Goal: Task Accomplishment & Management: Use online tool/utility

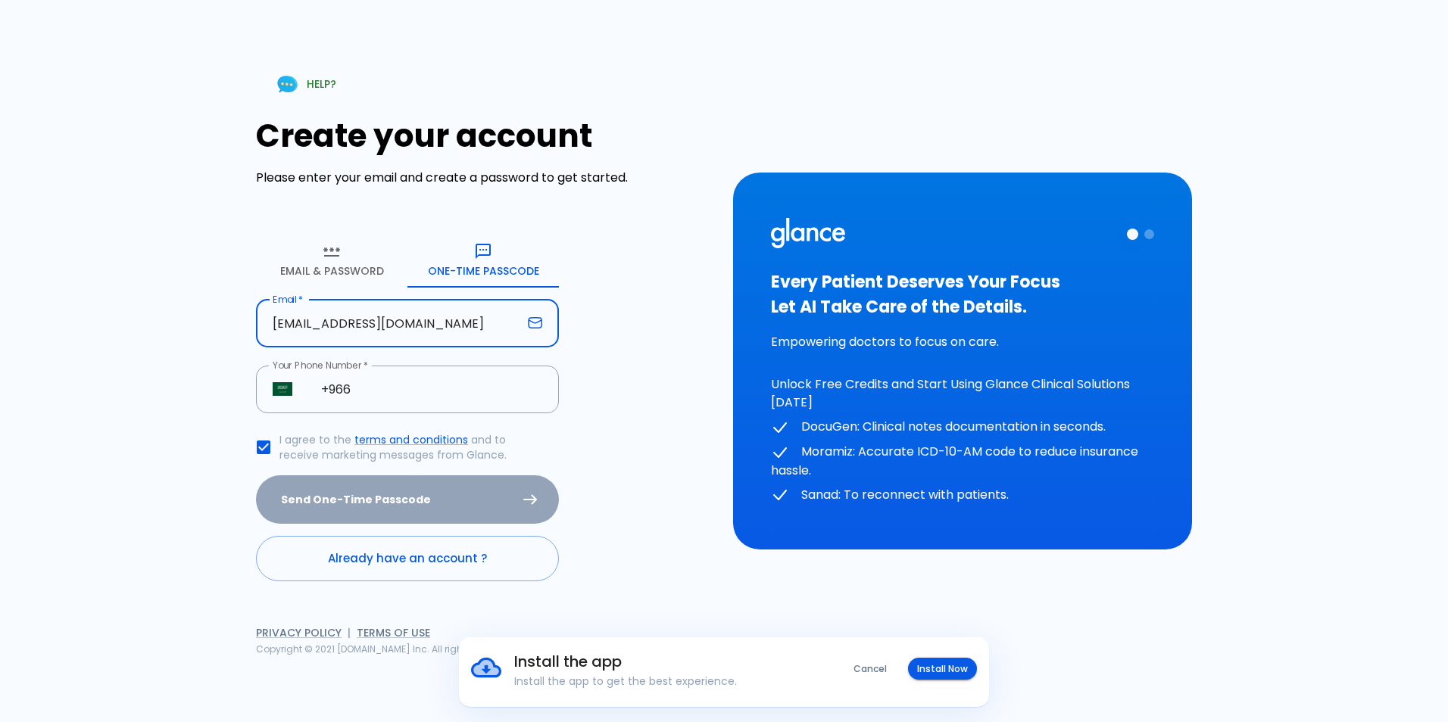
drag, startPoint x: 449, startPoint y: 326, endPoint x: 9, endPoint y: 352, distance: 440.8
click at [9, 352] on div "HELP? Create your account Please enter your email and create a password to get …" at bounding box center [724, 361] width 1448 height 722
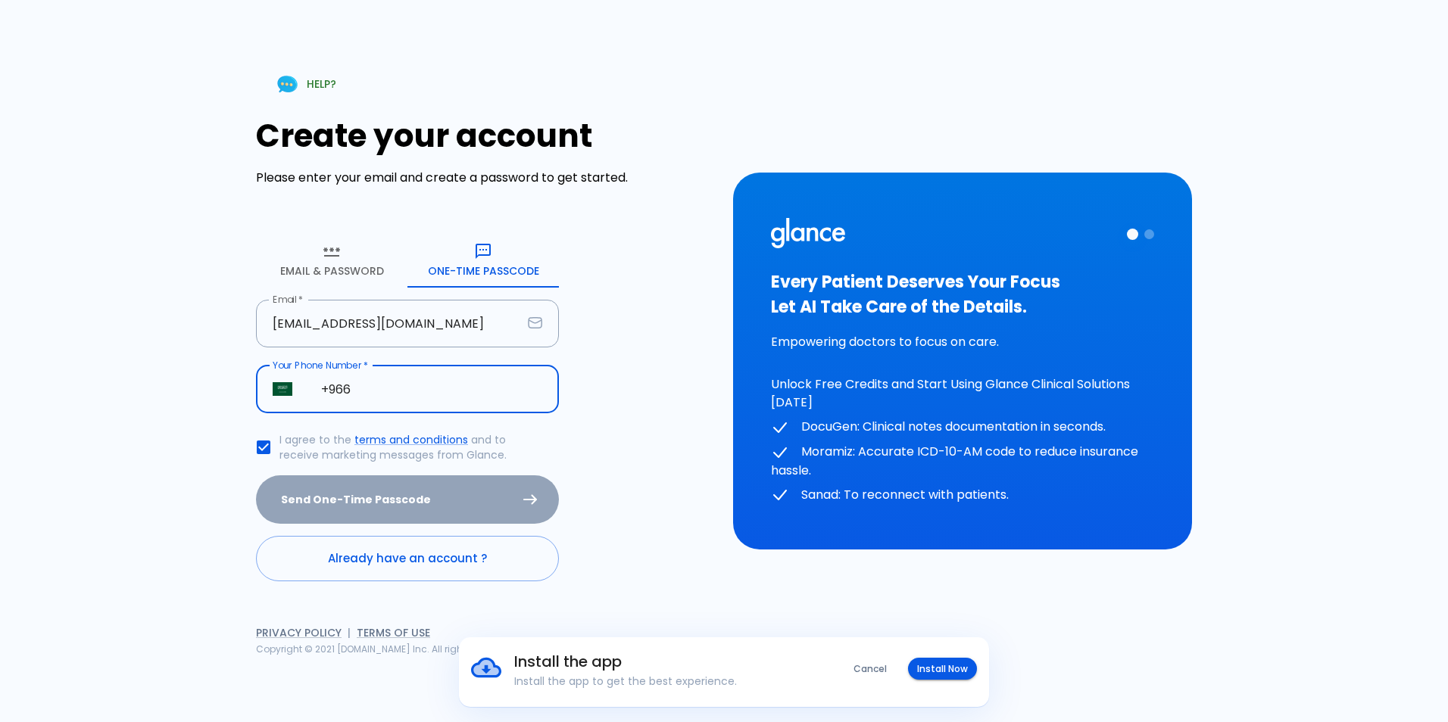
click at [382, 380] on input "+966" at bounding box center [431, 390] width 254 height 48
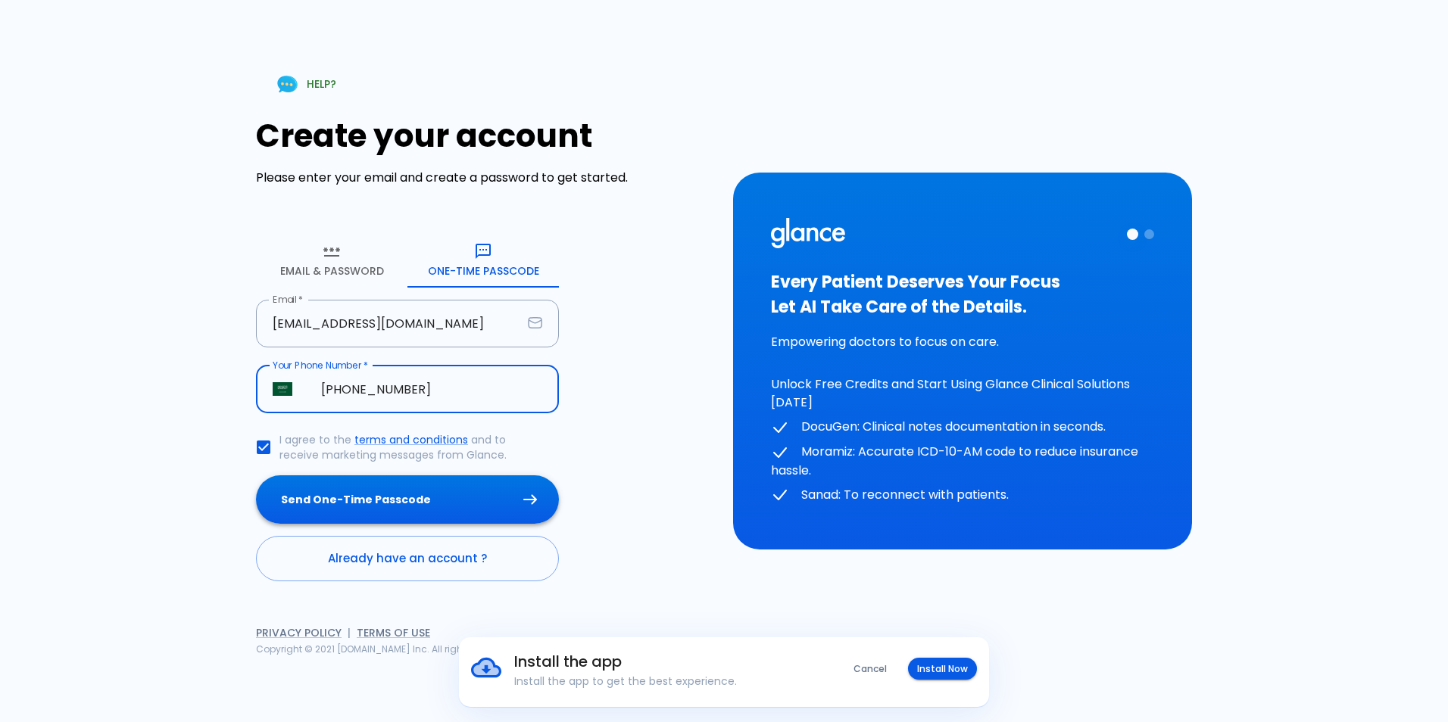
type input "[PHONE_NUMBER]"
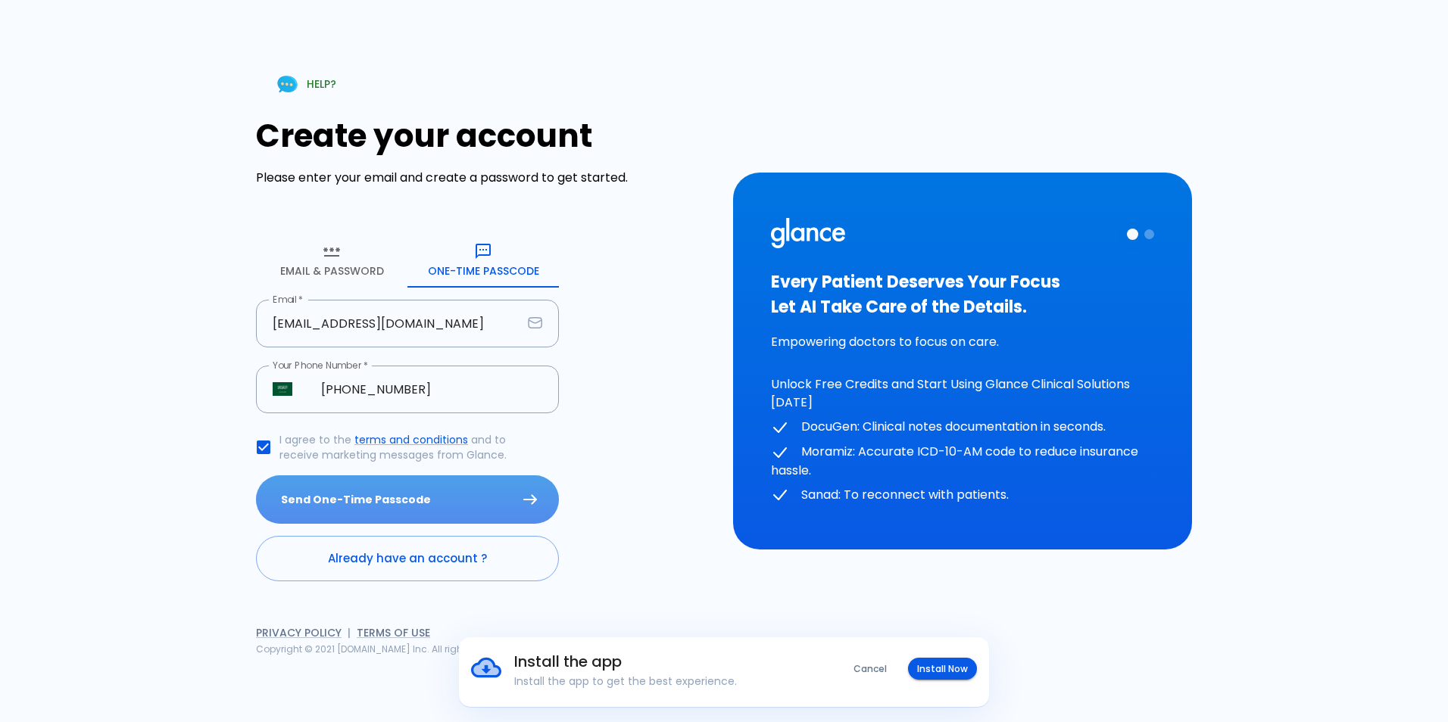
click at [395, 494] on button "Send One-Time Passcode" at bounding box center [407, 500] width 303 height 49
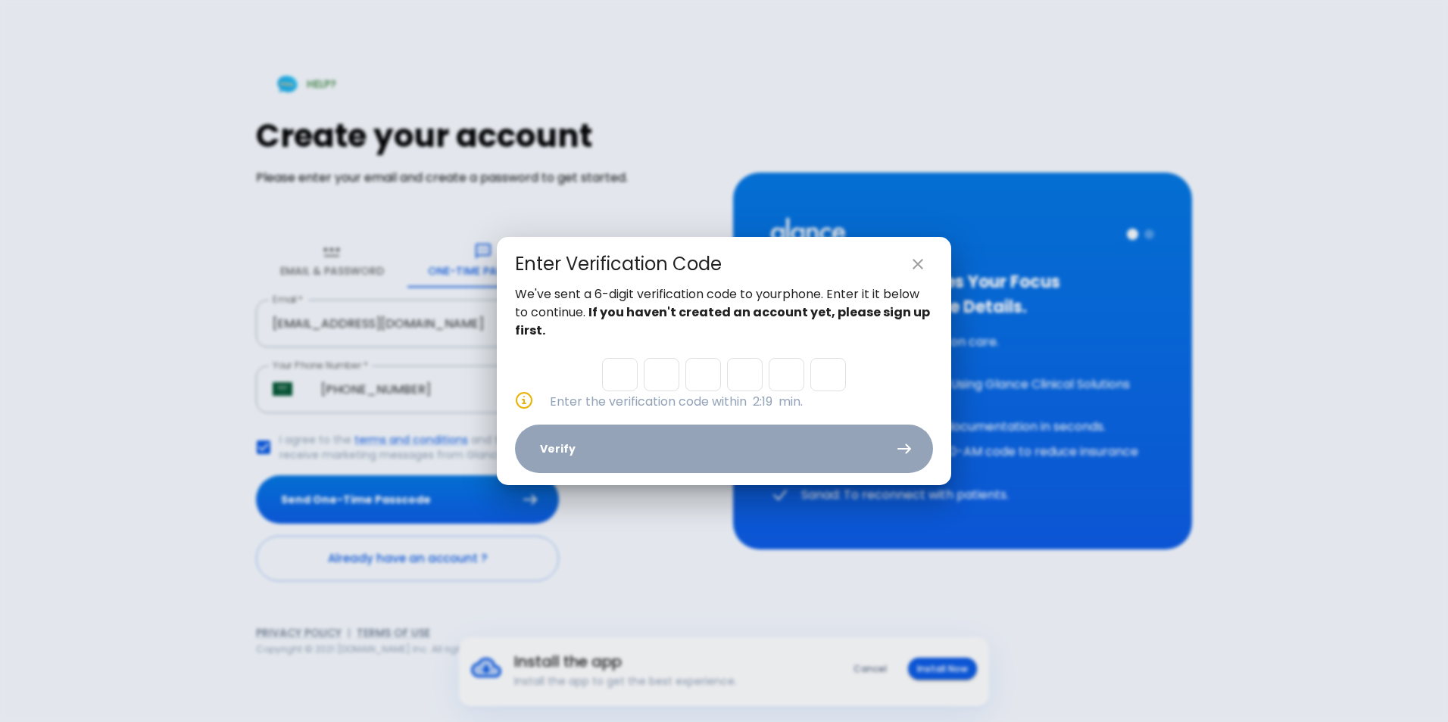
type input "6"
type input "4"
type input "5"
type input "2"
type input "0"
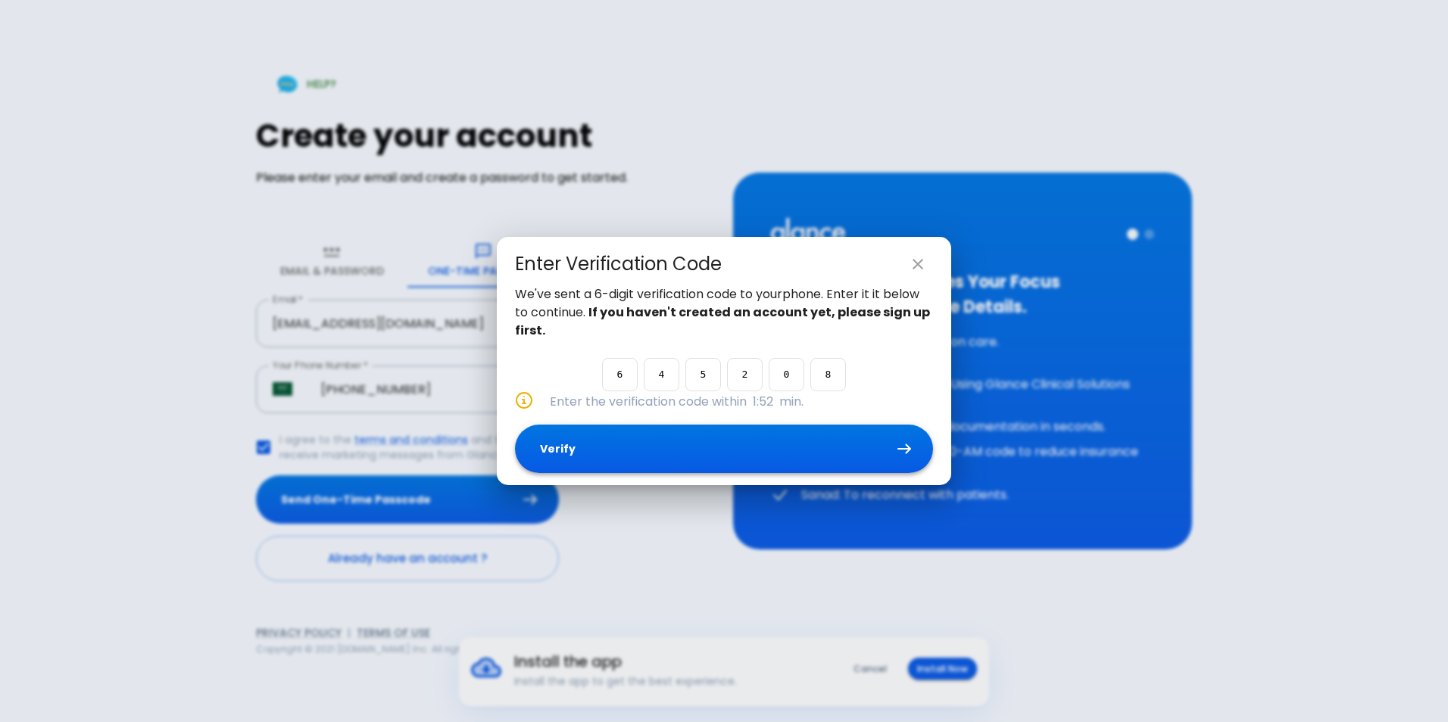
type input "8"
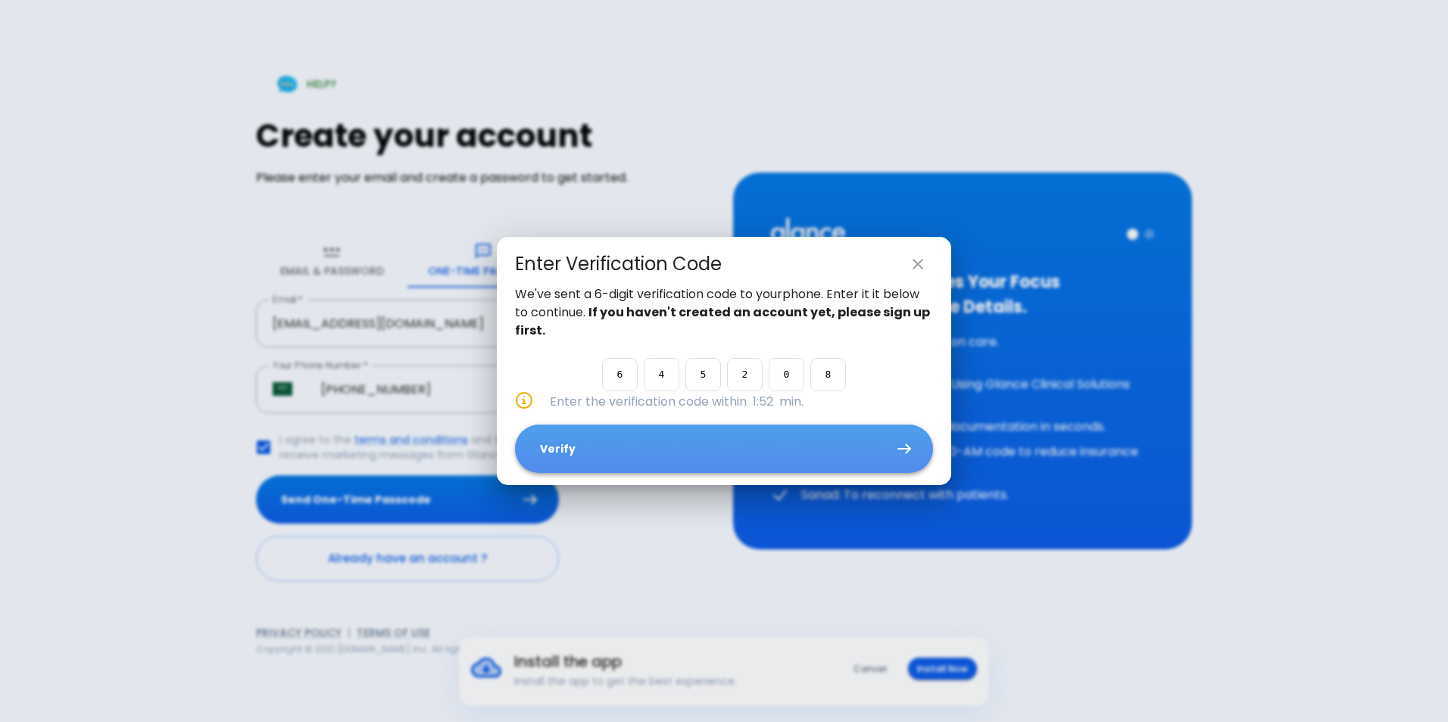
click at [589, 448] on button "Verify" at bounding box center [724, 449] width 418 height 49
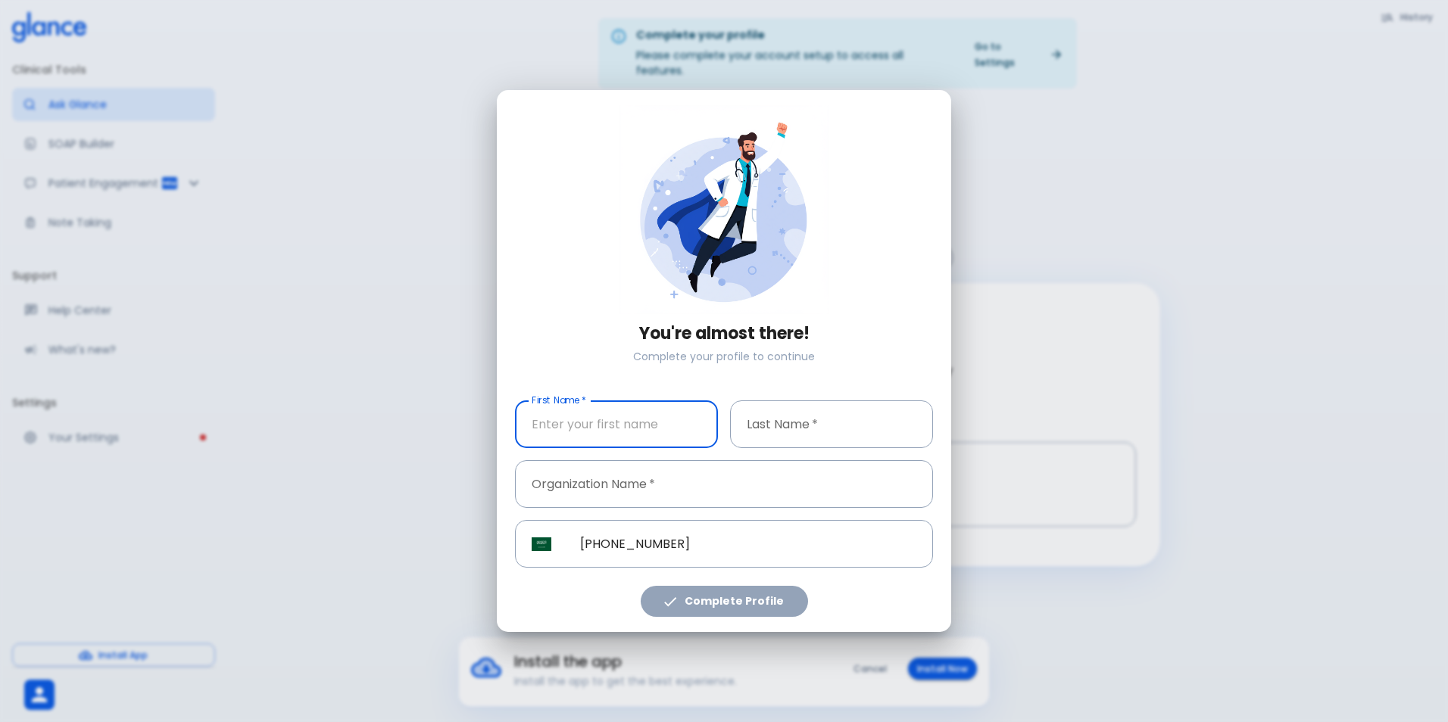
click at [566, 413] on input "First Name   *" at bounding box center [616, 425] width 203 height 48
type input "[PERSON_NAME]"
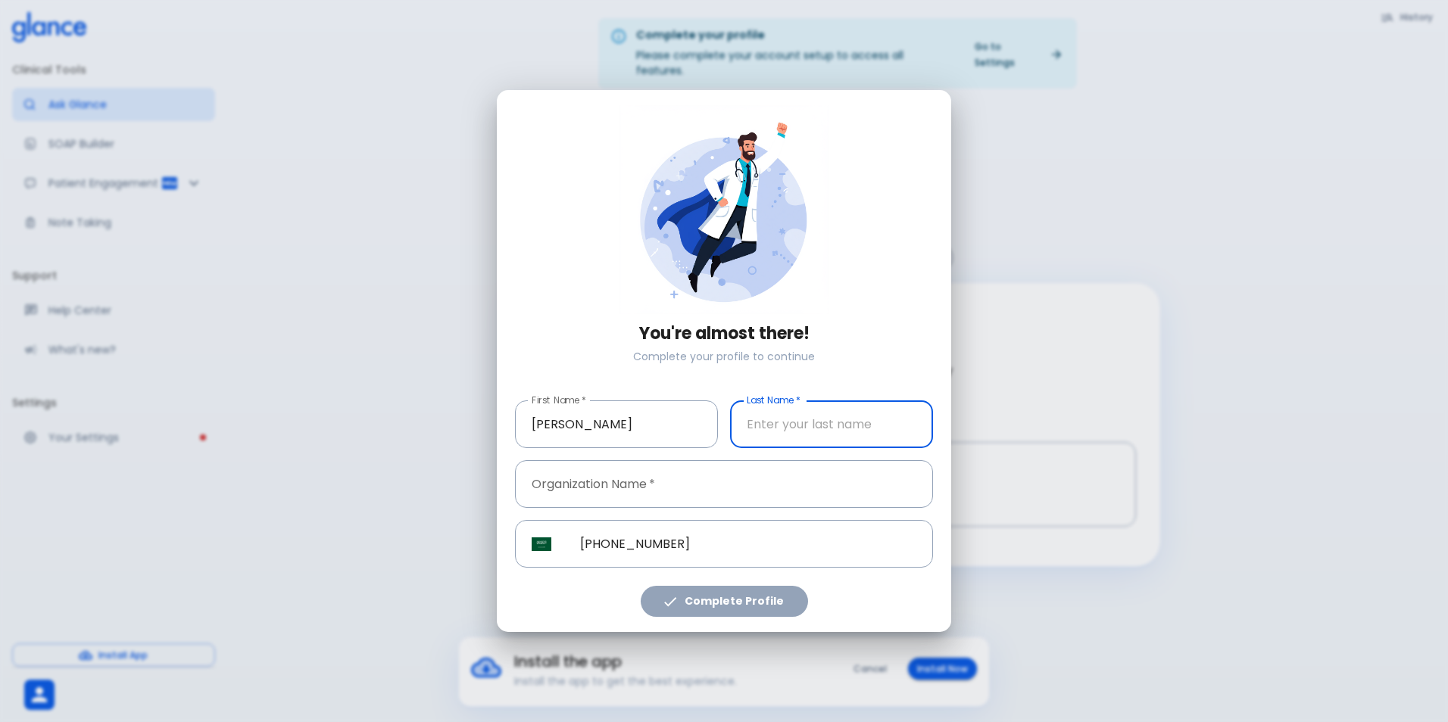
click at [787, 419] on input "Last Name   *" at bounding box center [831, 425] width 203 height 48
type input "alrobiea"
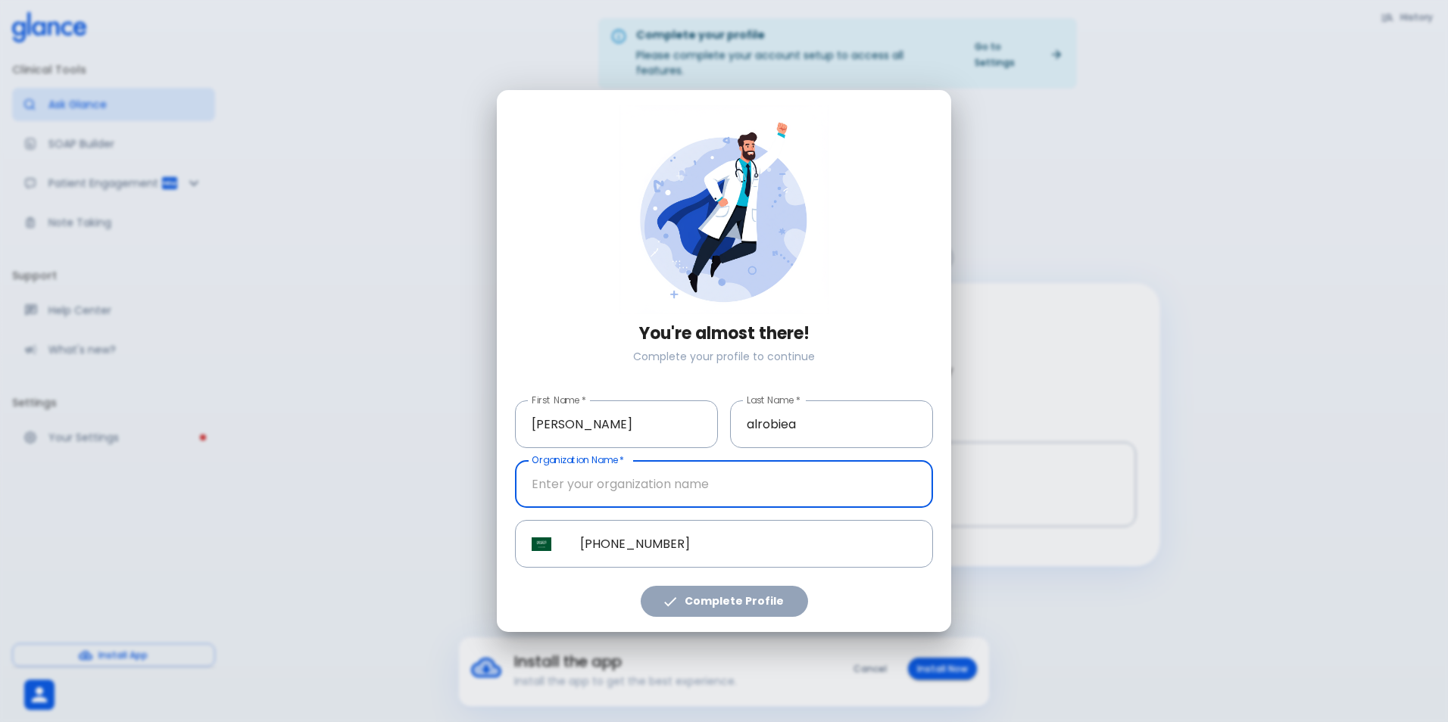
click at [682, 491] on input "Organization Name   *" at bounding box center [724, 484] width 418 height 48
type input "[GEOGRAPHIC_DATA]"
click at [719, 612] on button "Complete Profile" at bounding box center [724, 601] width 167 height 31
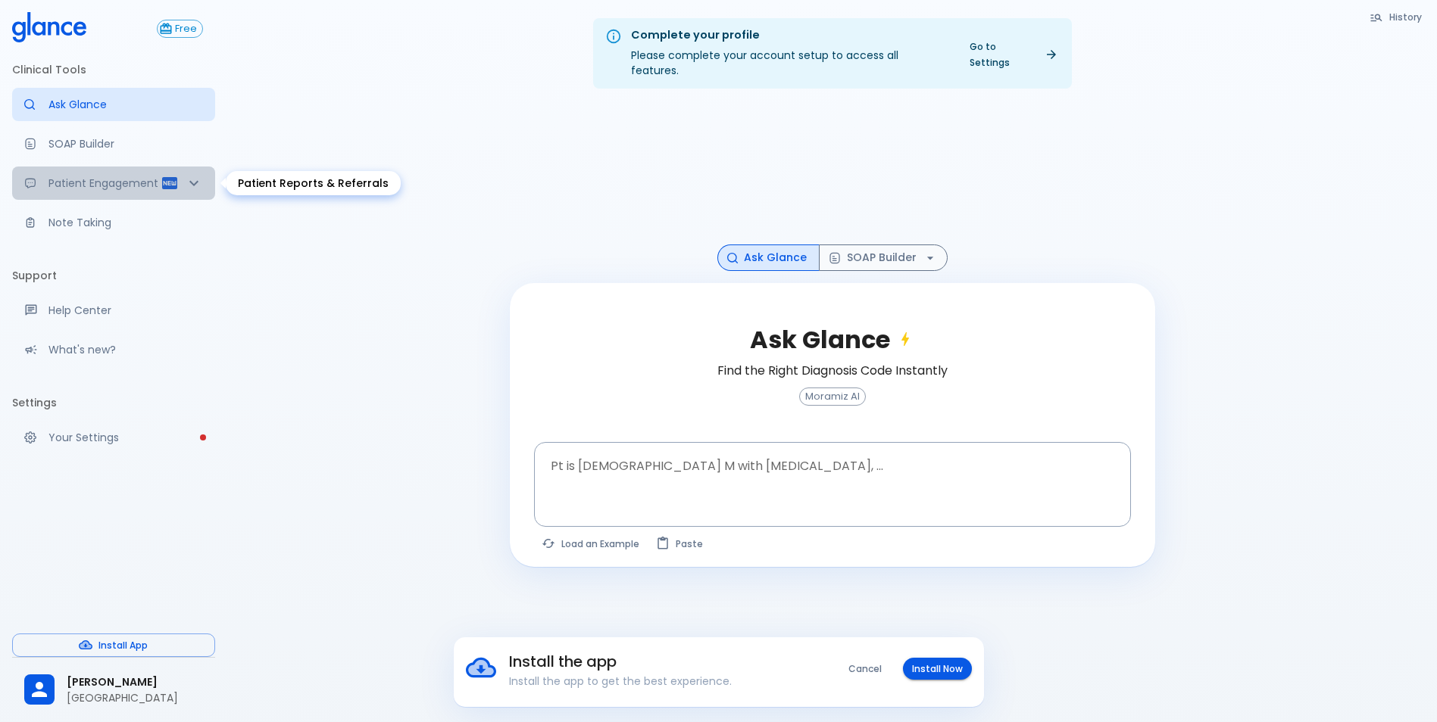
click at [69, 188] on p "Patient Engagement" at bounding box center [104, 183] width 112 height 15
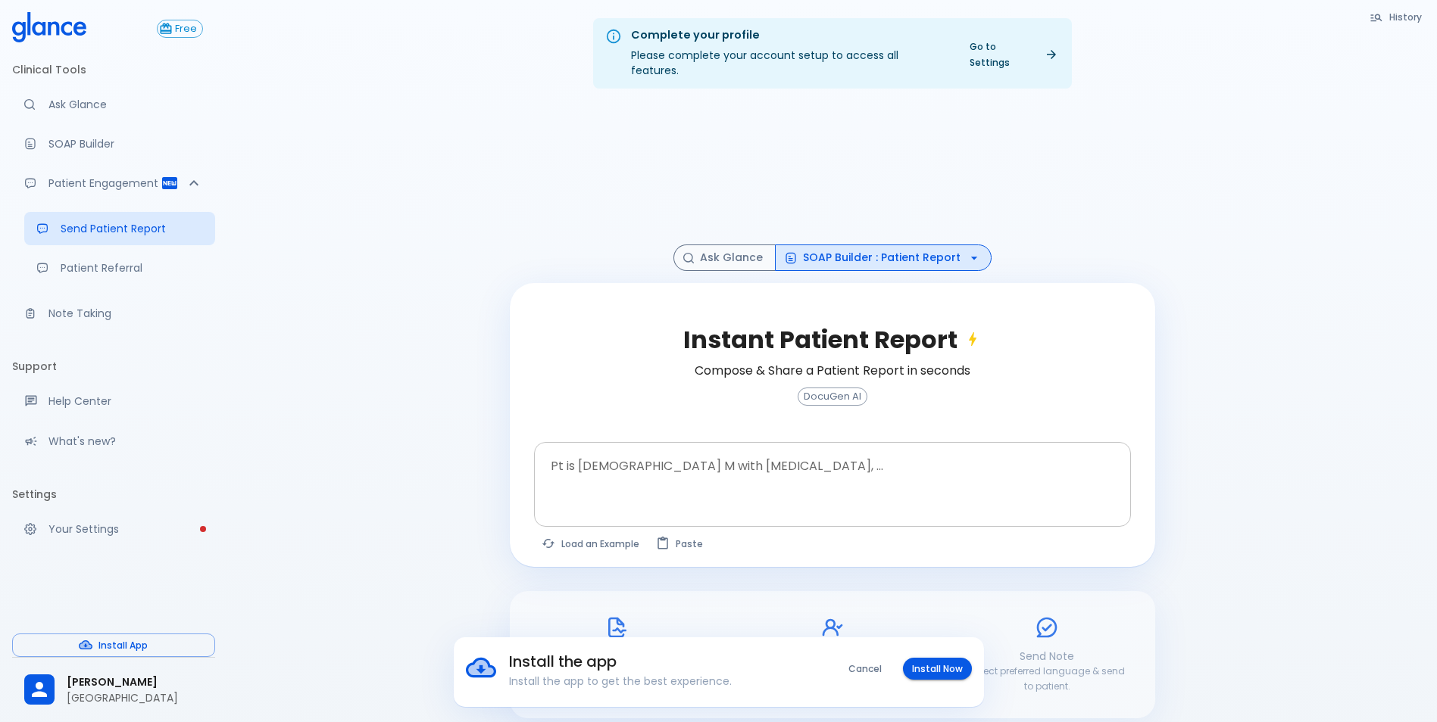
click at [765, 480] on textarea "Pt is [DEMOGRAPHIC_DATA] M with [MEDICAL_DATA], ..." at bounding box center [832, 473] width 576 height 48
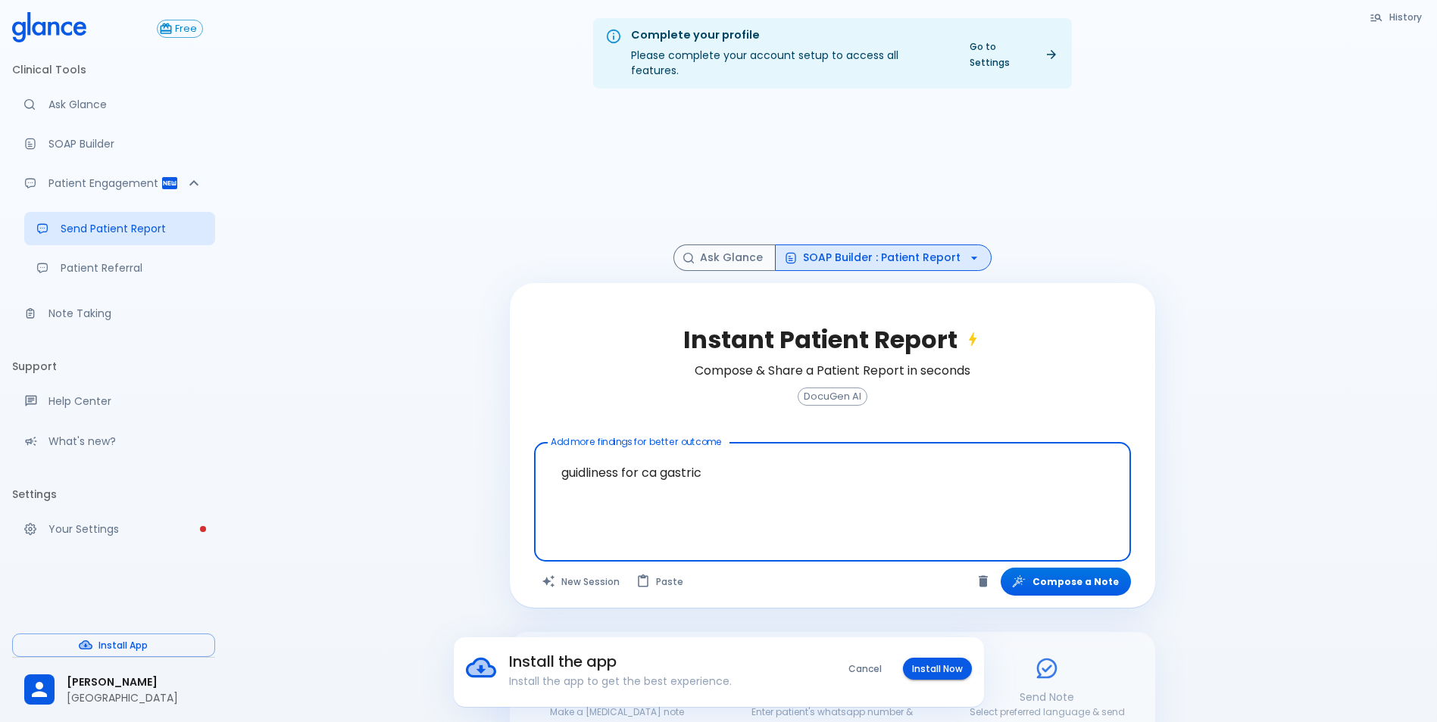
drag, startPoint x: 1412, startPoint y: 761, endPoint x: 1450, endPoint y: 761, distance: 37.9
type textarea "guidliness for ca gastric"
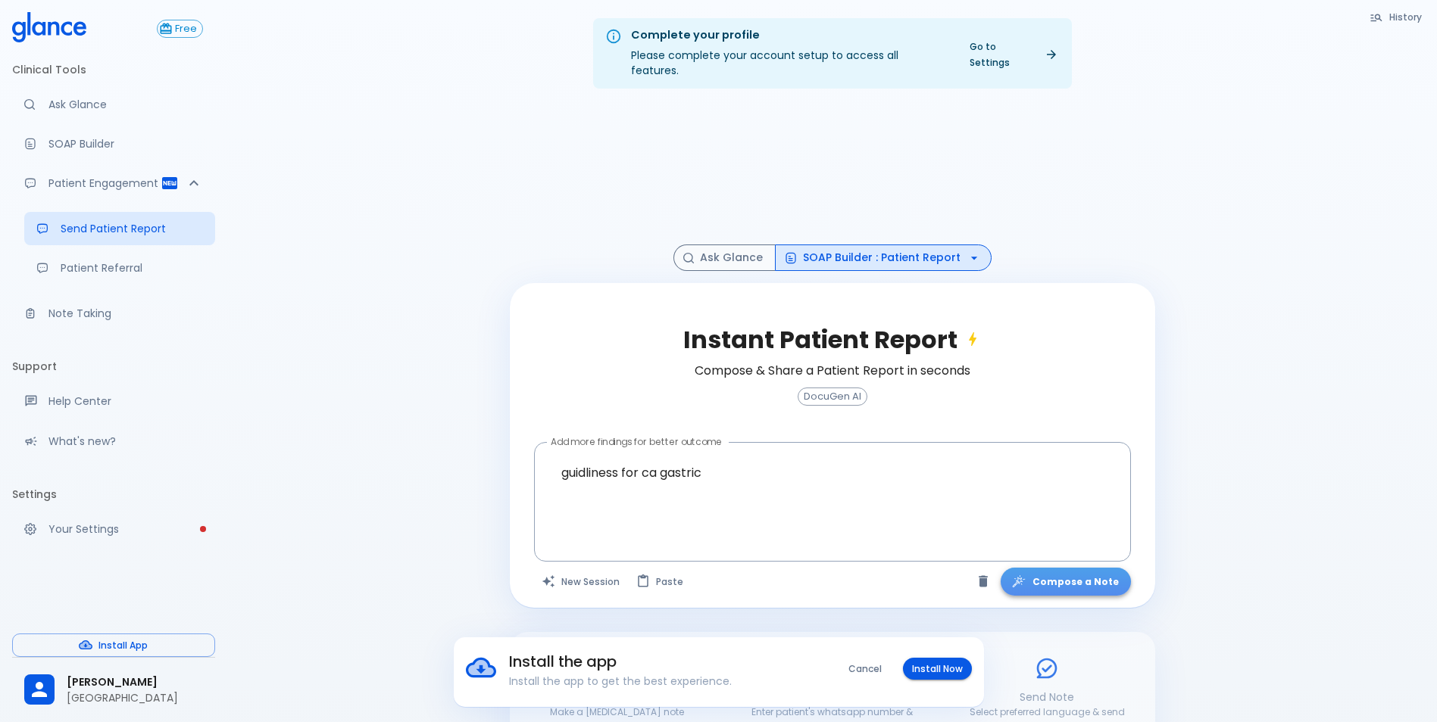
drag, startPoint x: 1450, startPoint y: 761, endPoint x: 1105, endPoint y: 563, distance: 397.9
click at [1105, 568] on button "Compose a Note" at bounding box center [1065, 582] width 130 height 28
